Goal: Use online tool/utility: Utilize a website feature to perform a specific function

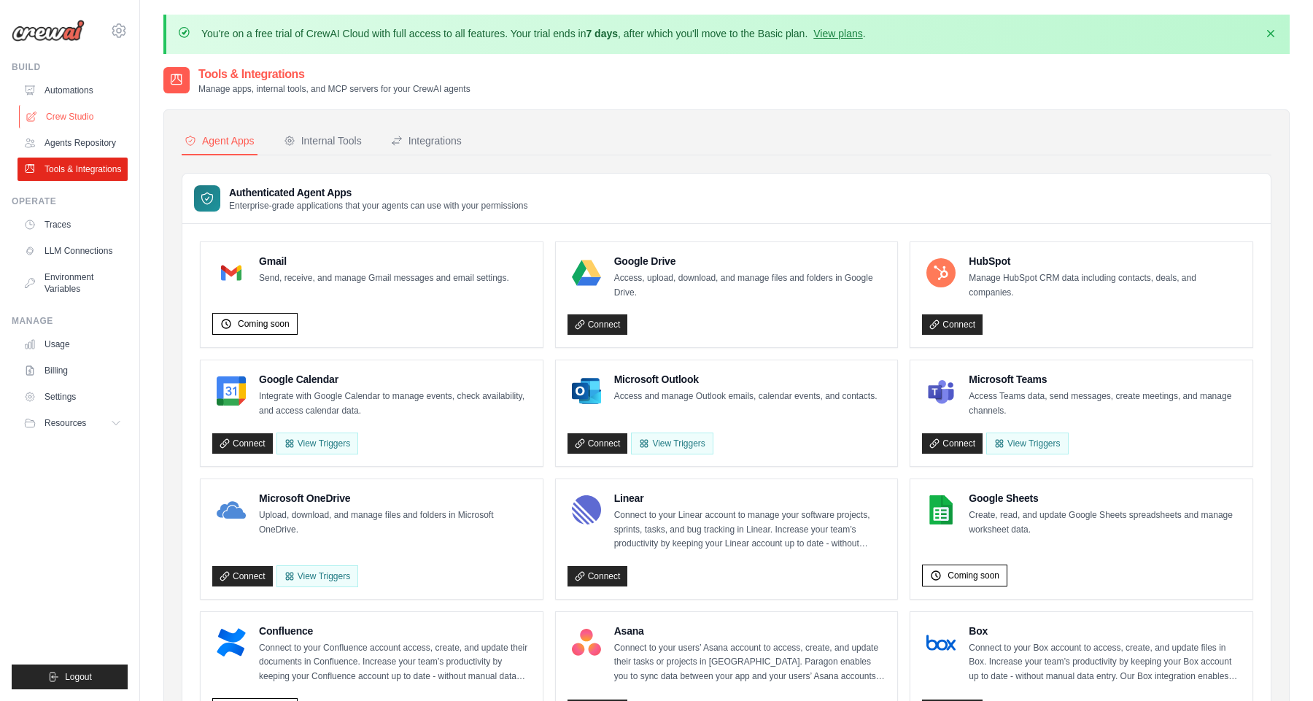
click at [70, 119] on link "Crew Studio" at bounding box center [74, 116] width 110 height 23
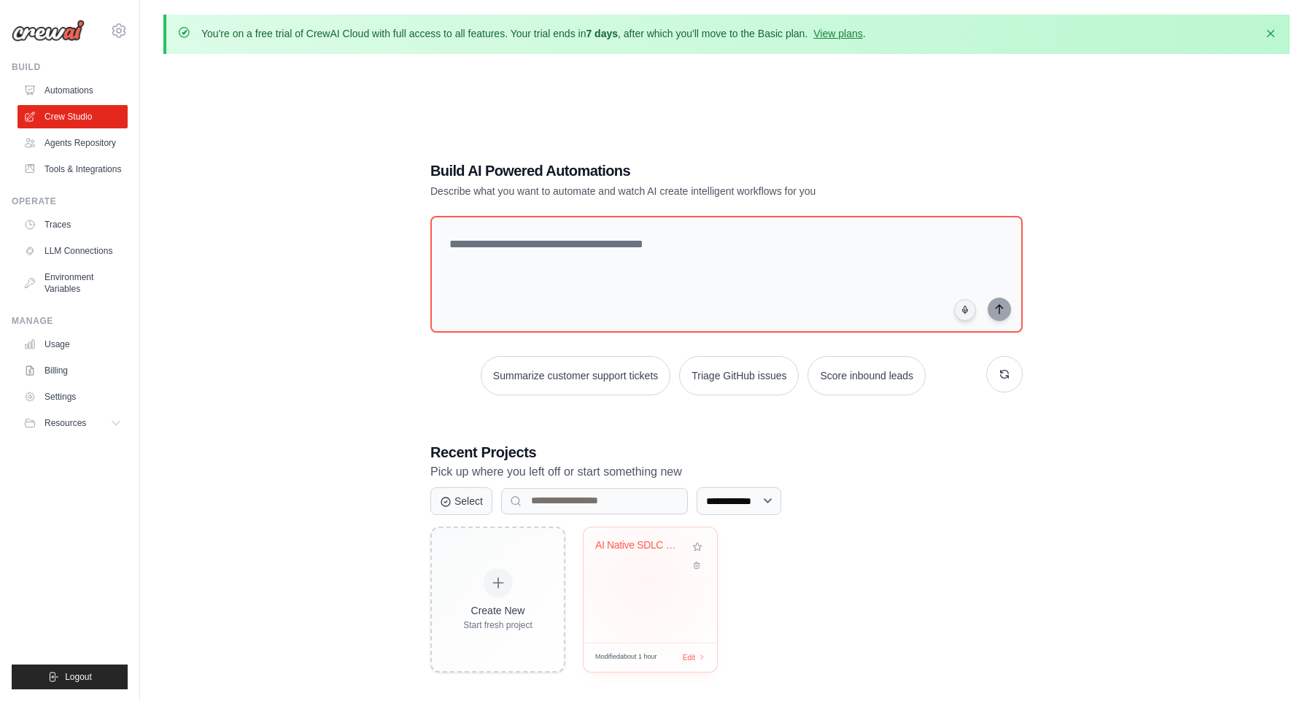
click at [646, 579] on div "AI Native SDLC - Engineering Team F..." at bounding box center [651, 584] width 134 height 115
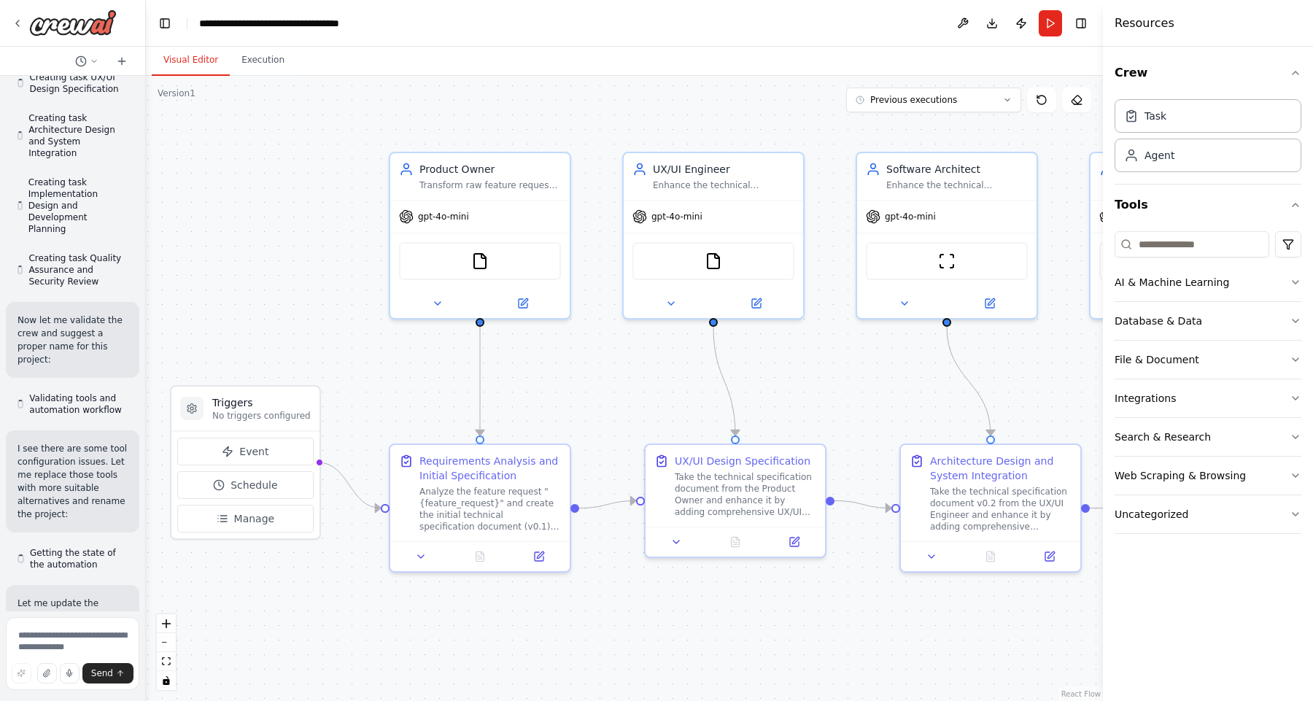
drag, startPoint x: 937, startPoint y: 389, endPoint x: 889, endPoint y: 392, distance: 49.0
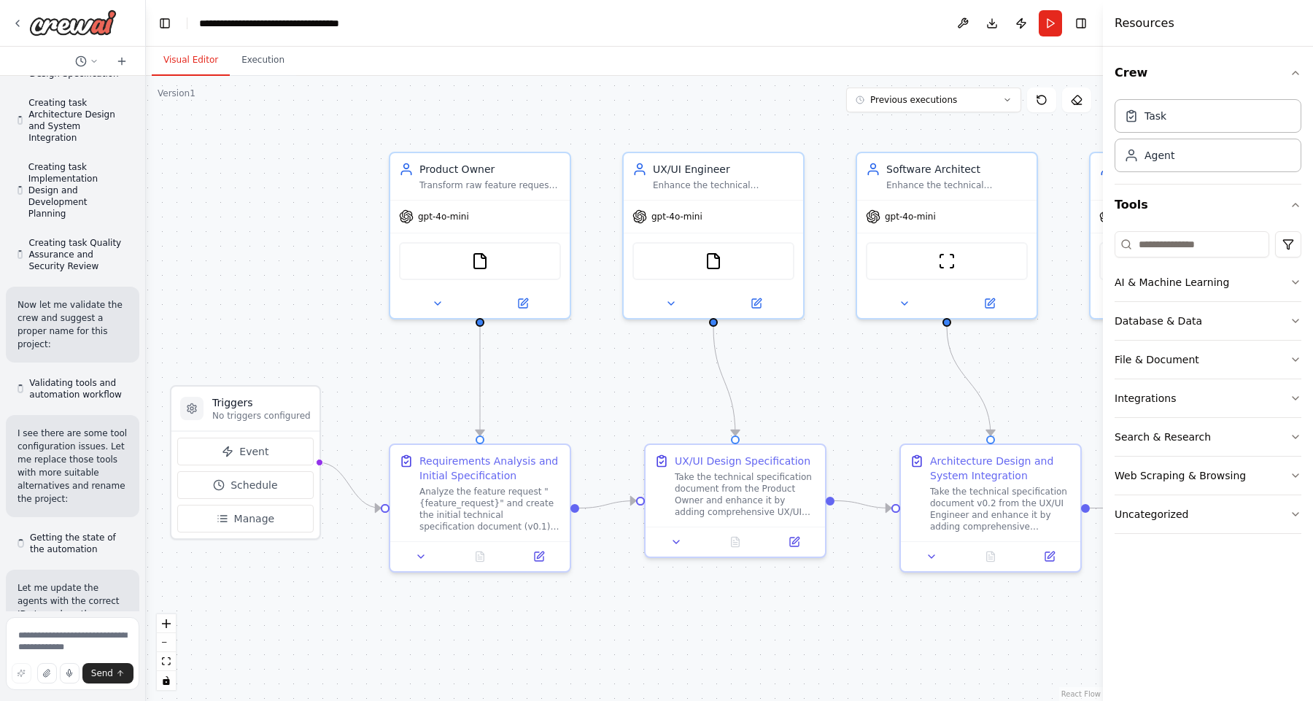
click at [889, 392] on div ".deletable-edge-delete-btn { width: 20px; height: 20px; border: 0px solid #ffff…" at bounding box center [624, 388] width 957 height 625
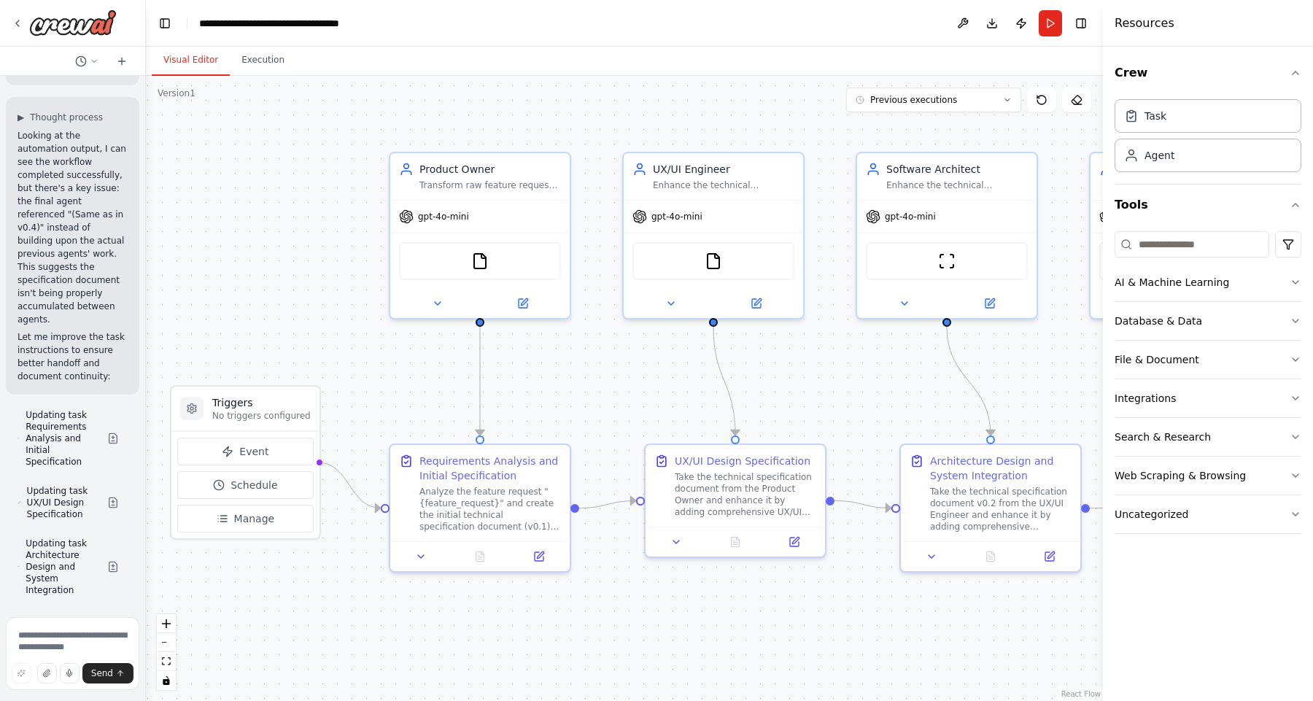
scroll to position [9125, 0]
